Goal: Task Accomplishment & Management: Manage account settings

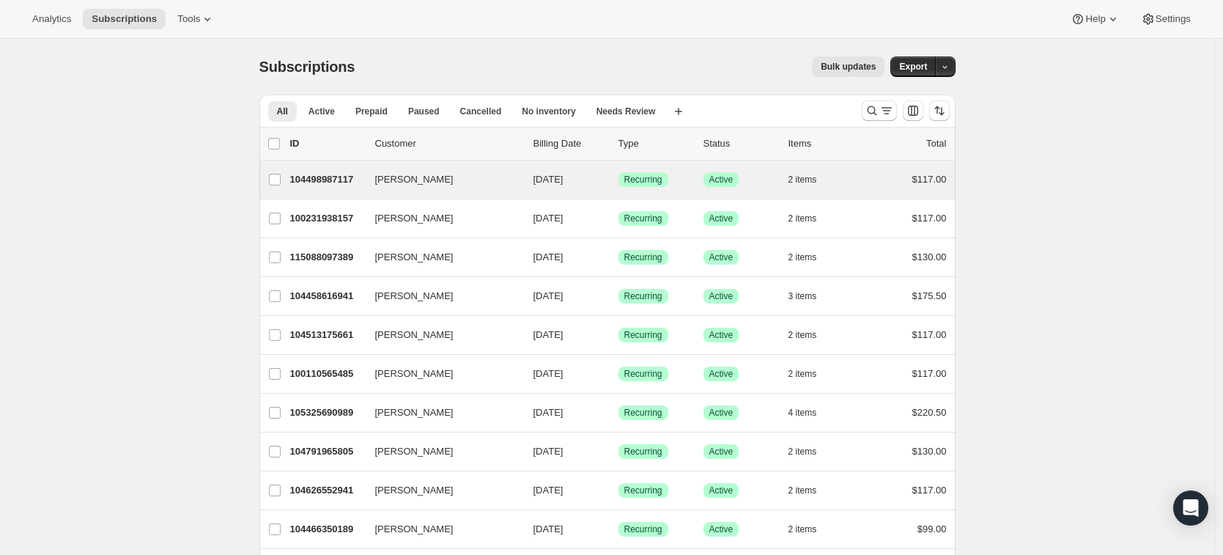
click at [421, 191] on div "[PERSON_NAME] 104498987117 [PERSON_NAME] [DATE] Success Recurring Success Activ…" at bounding box center [607, 179] width 696 height 38
click at [421, 188] on div "104498987117 [PERSON_NAME] [DATE] Success Recurring Success Active 2 items $117…" at bounding box center [618, 179] width 656 height 21
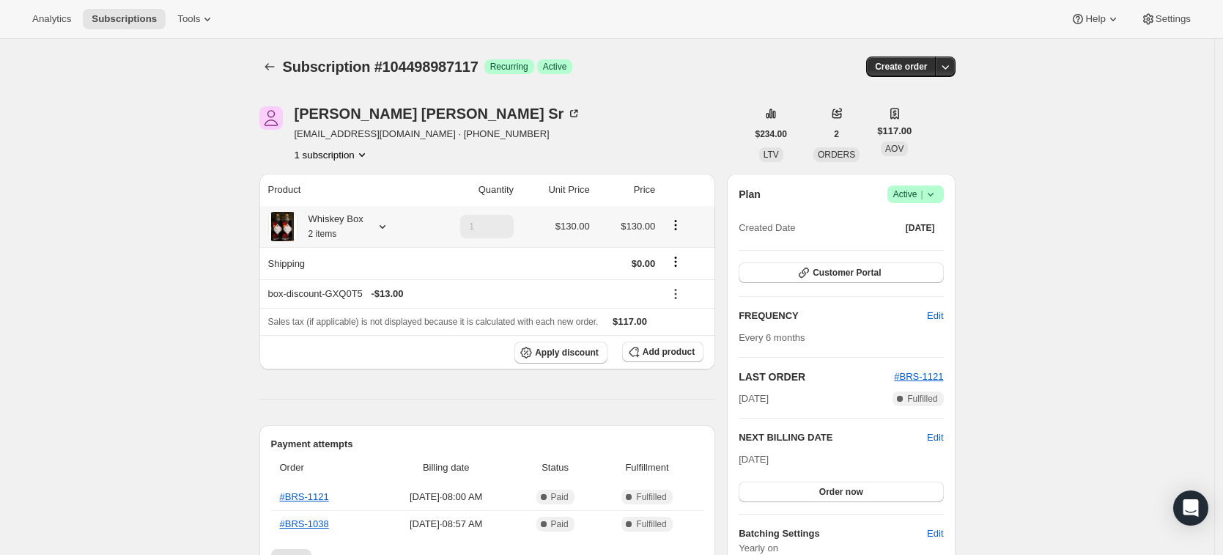
click at [388, 226] on icon at bounding box center [382, 226] width 15 height 15
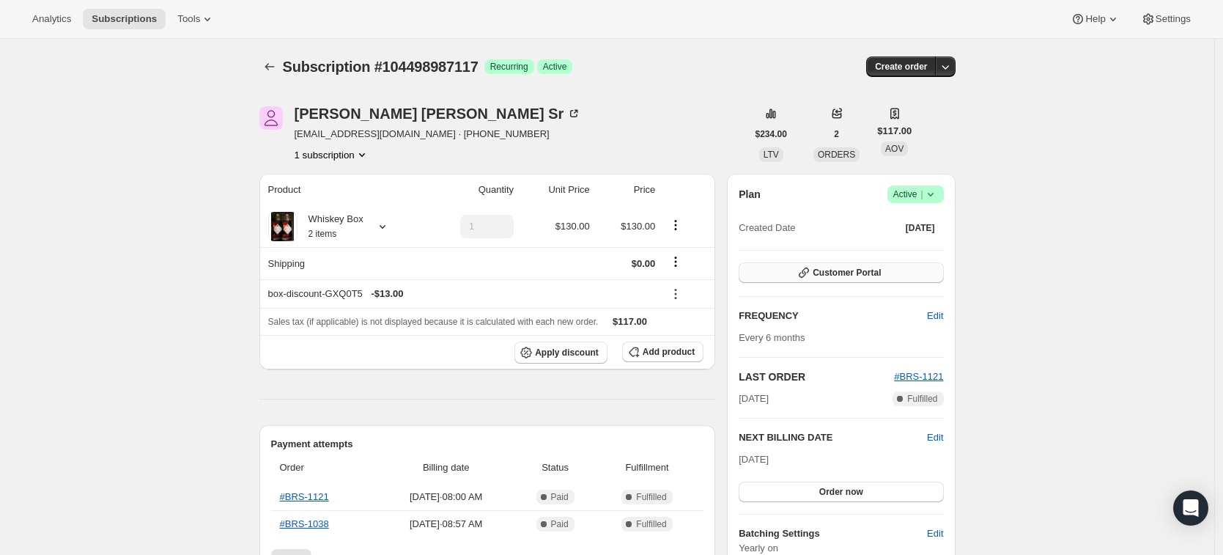
click at [843, 268] on span "Customer Portal" at bounding box center [846, 273] width 68 height 12
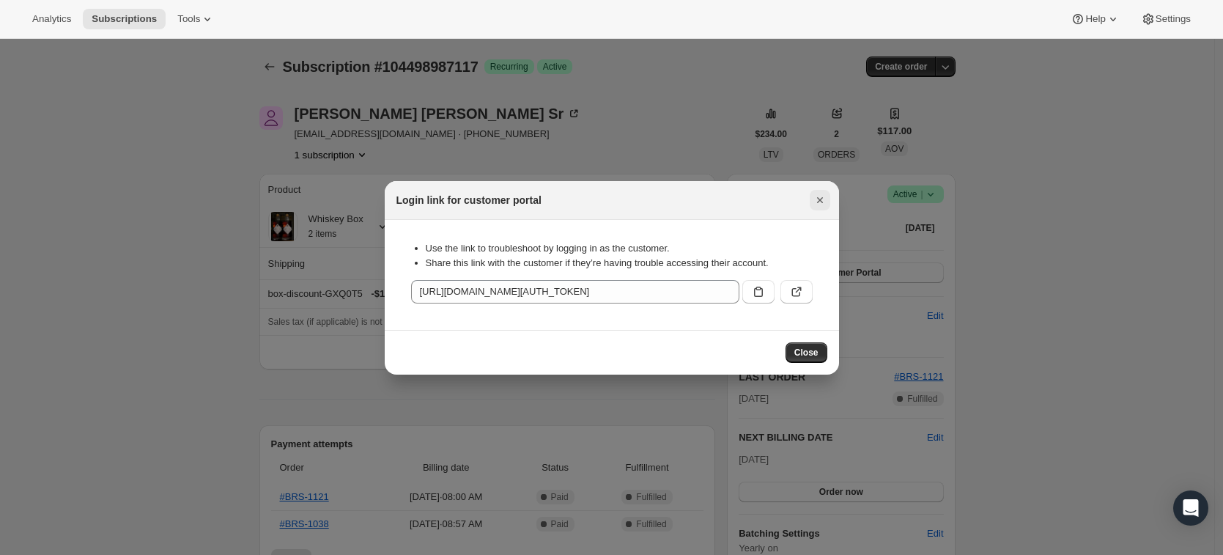
click at [811, 194] on button "Close" at bounding box center [819, 200] width 21 height 21
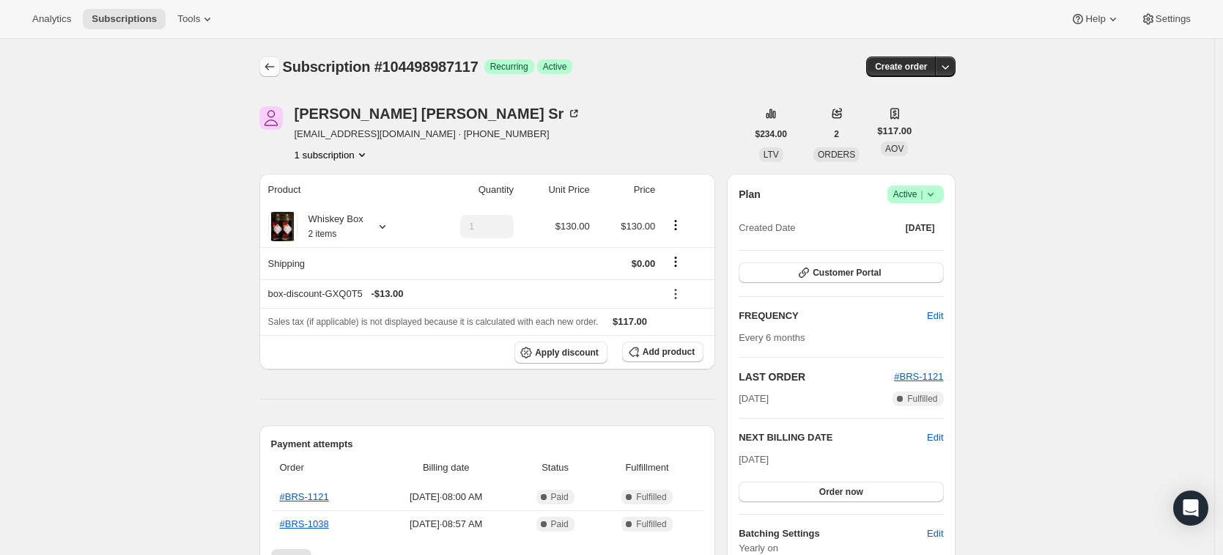
click at [264, 68] on button "Subscriptions" at bounding box center [269, 66] width 21 height 21
